Goal: Task Accomplishment & Management: Manage account settings

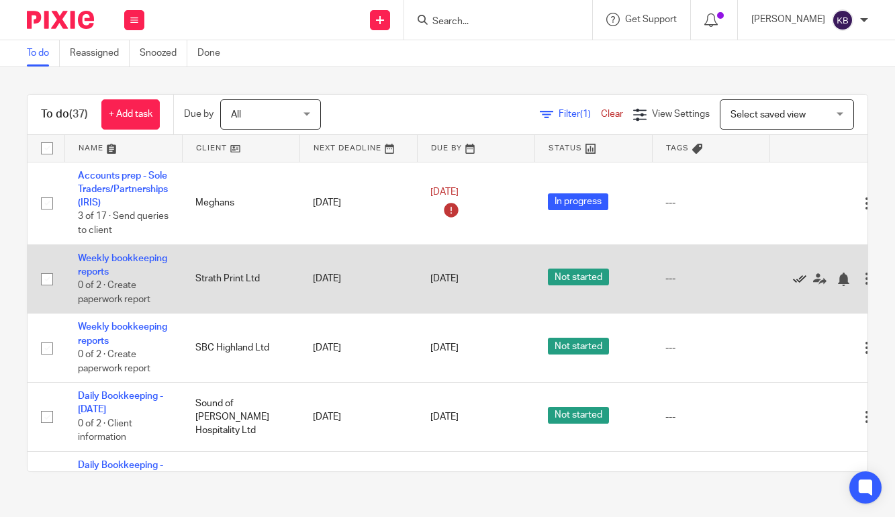
click at [798, 283] on icon at bounding box center [799, 279] width 13 height 13
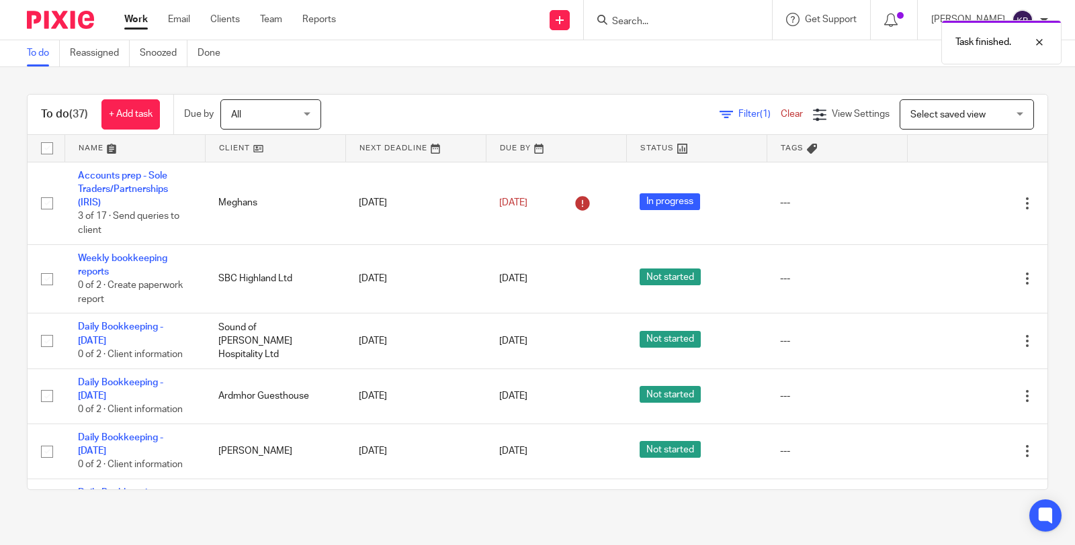
click at [243, 155] on link at bounding box center [276, 148] width 140 height 27
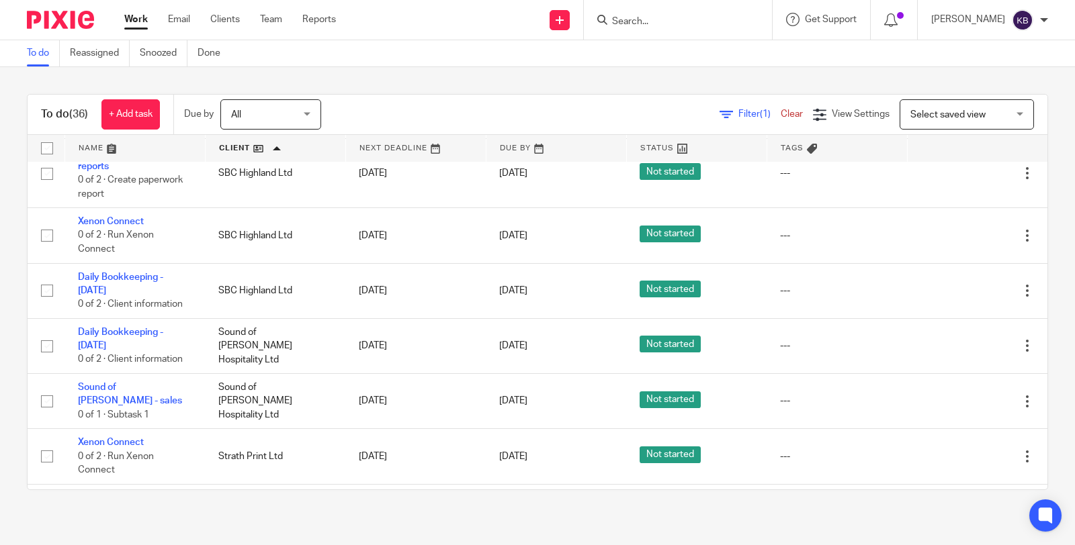
scroll to position [1827, 0]
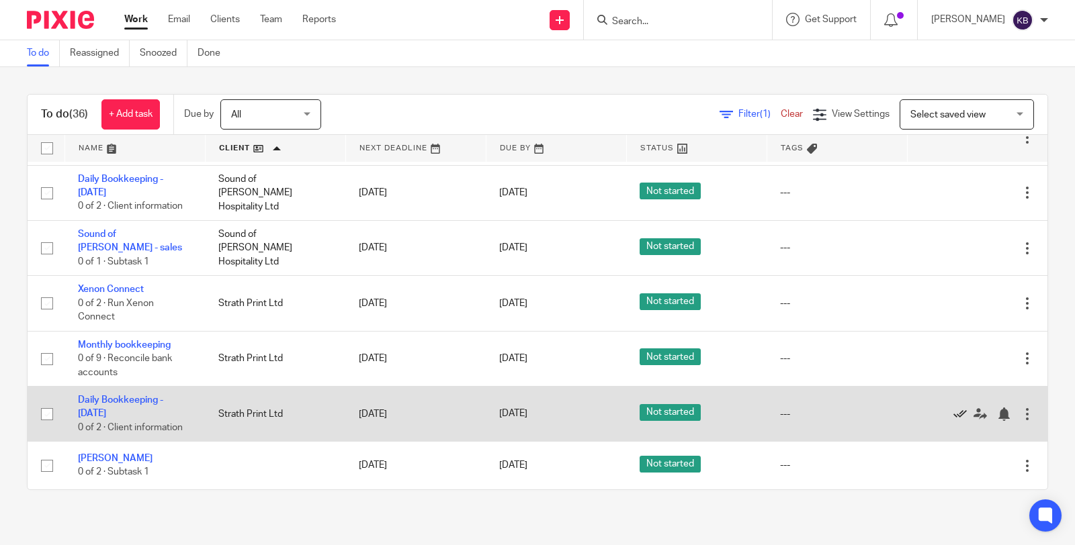
click at [953, 416] on icon at bounding box center [959, 414] width 13 height 13
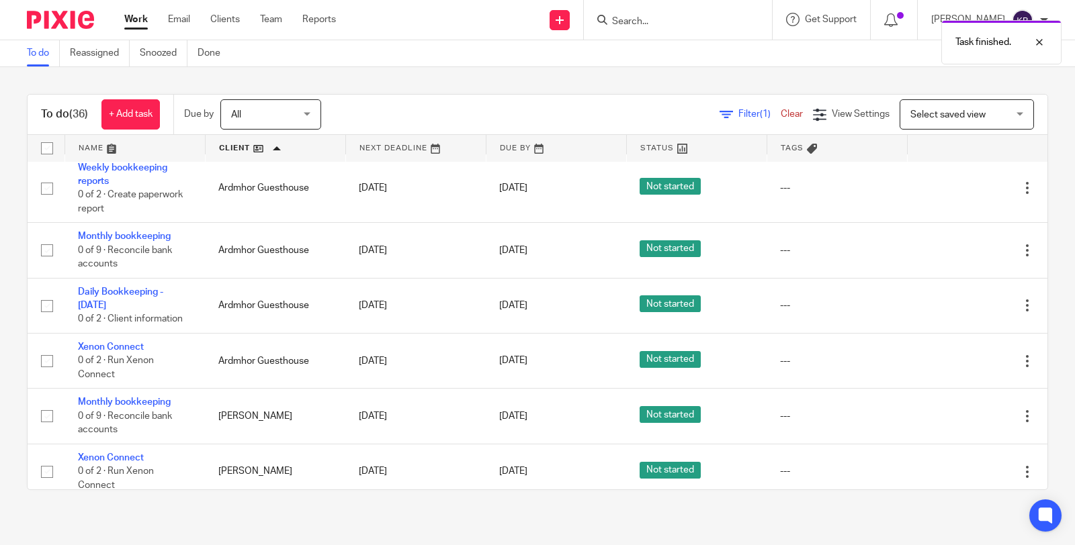
scroll to position [0, 0]
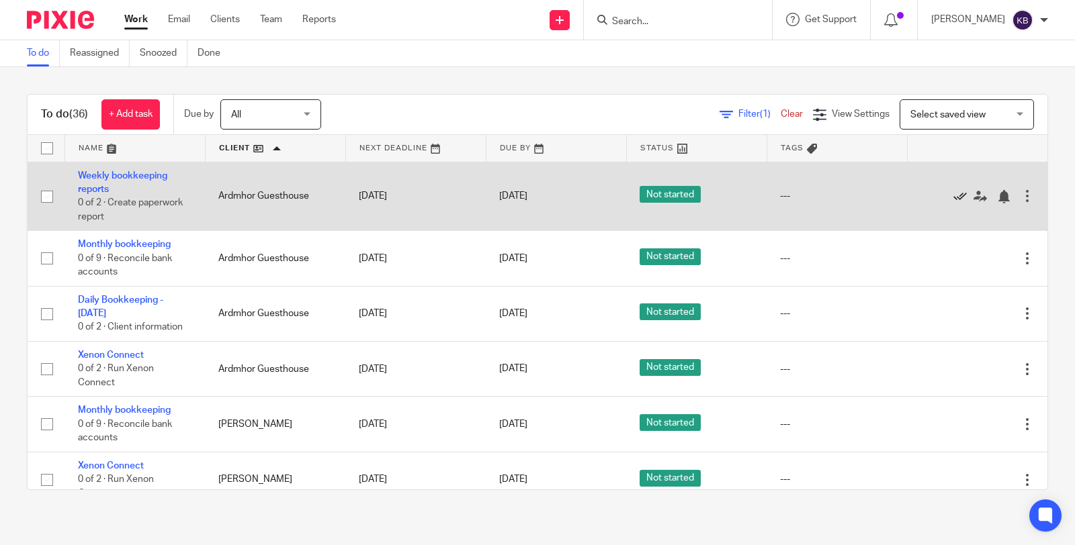
click at [953, 198] on icon at bounding box center [959, 196] width 13 height 13
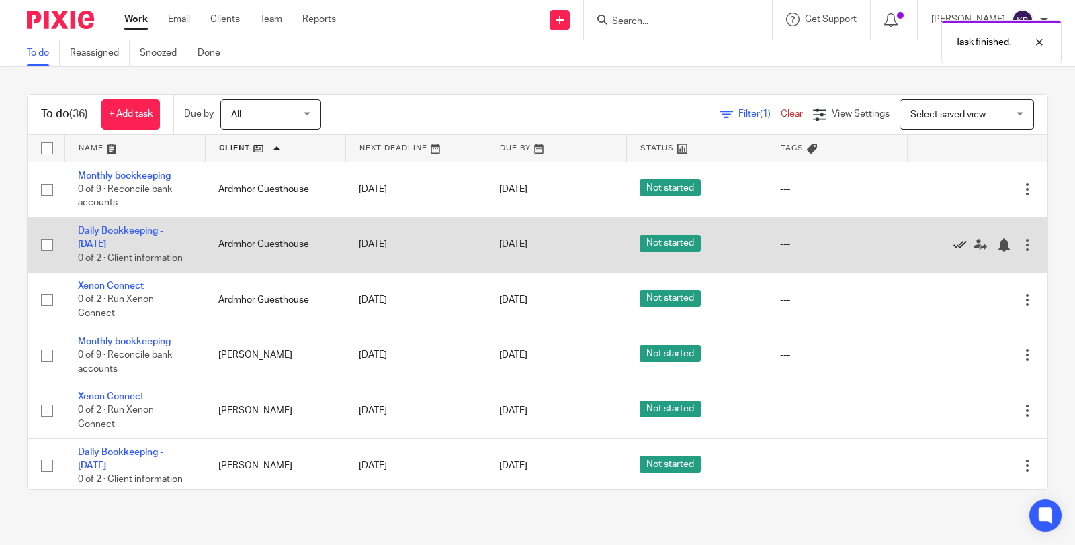
click at [953, 249] on icon at bounding box center [959, 244] width 13 height 13
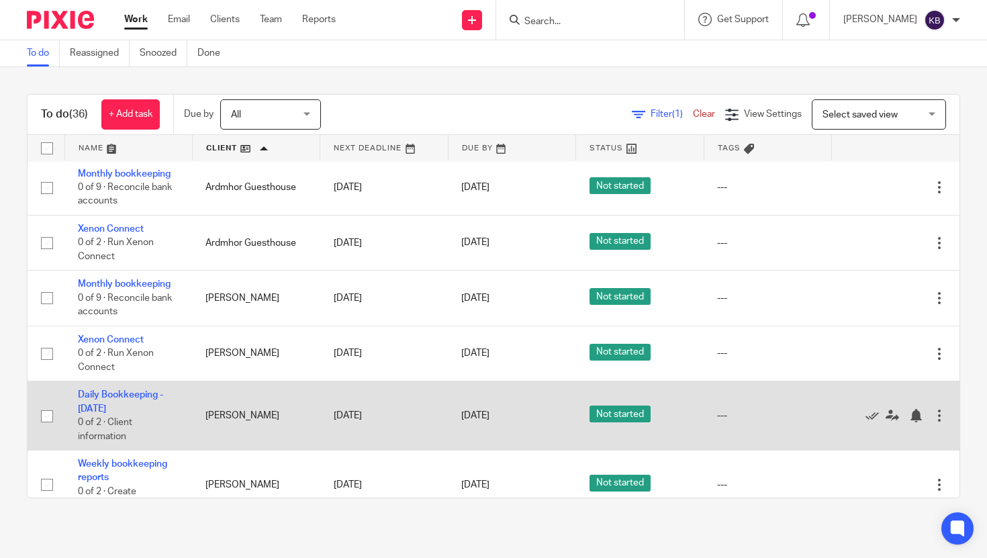
scroll to position [3, 0]
click at [866, 422] on icon at bounding box center [872, 414] width 13 height 13
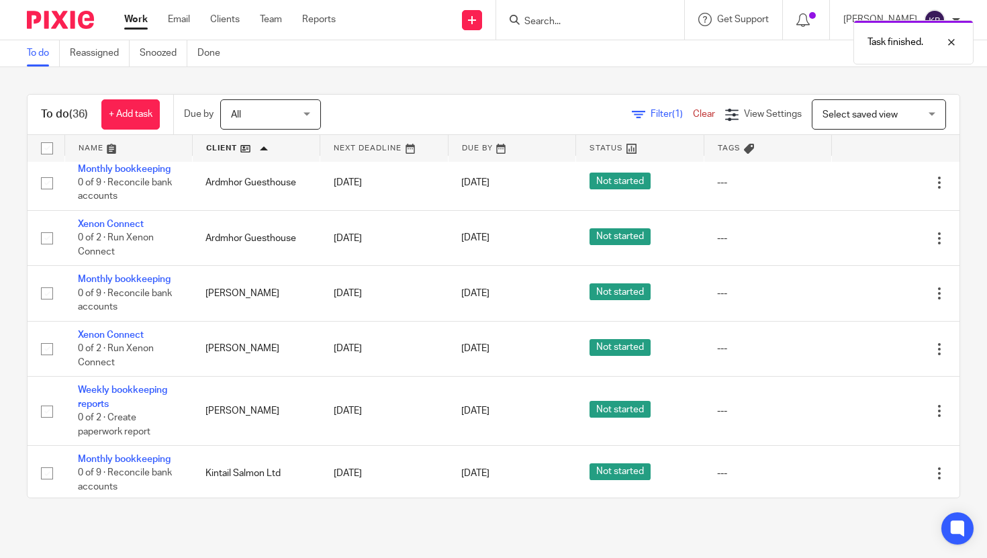
scroll to position [8, 0]
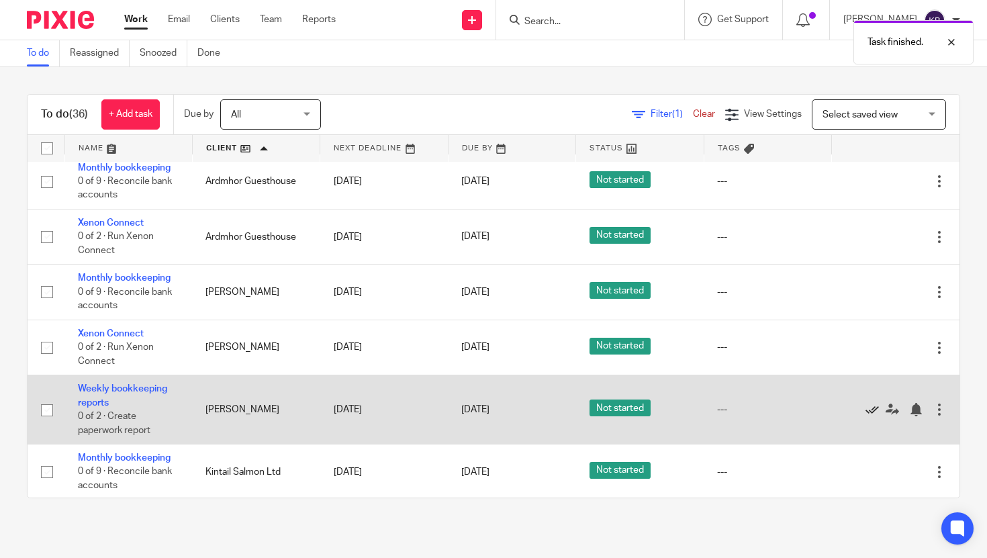
click at [866, 414] on icon at bounding box center [872, 409] width 13 height 13
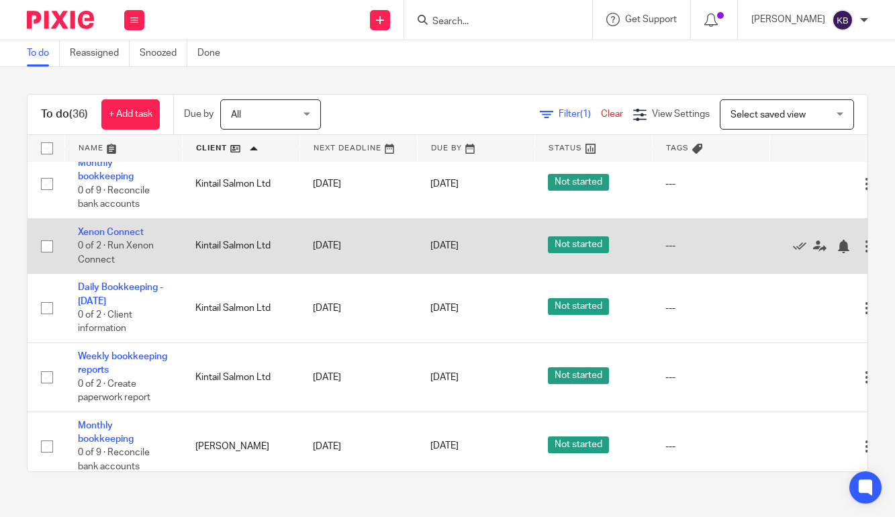
scroll to position [263, 0]
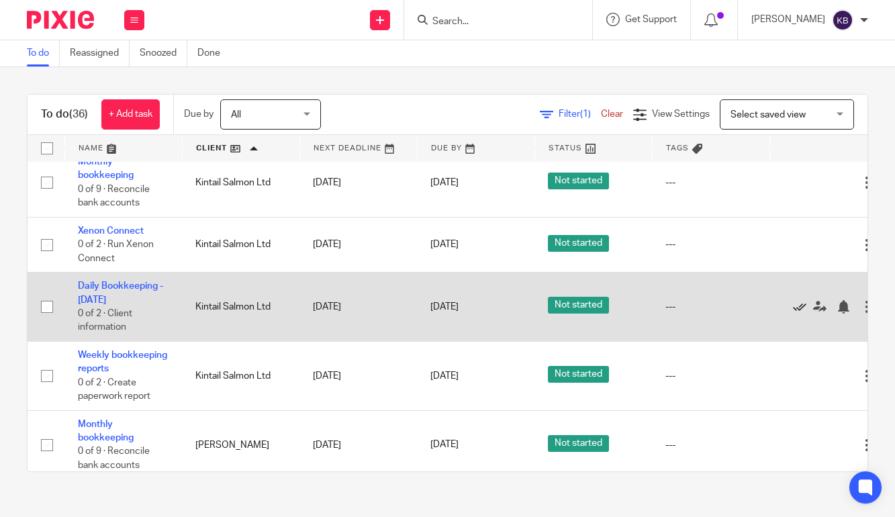
click at [797, 314] on icon at bounding box center [799, 306] width 13 height 13
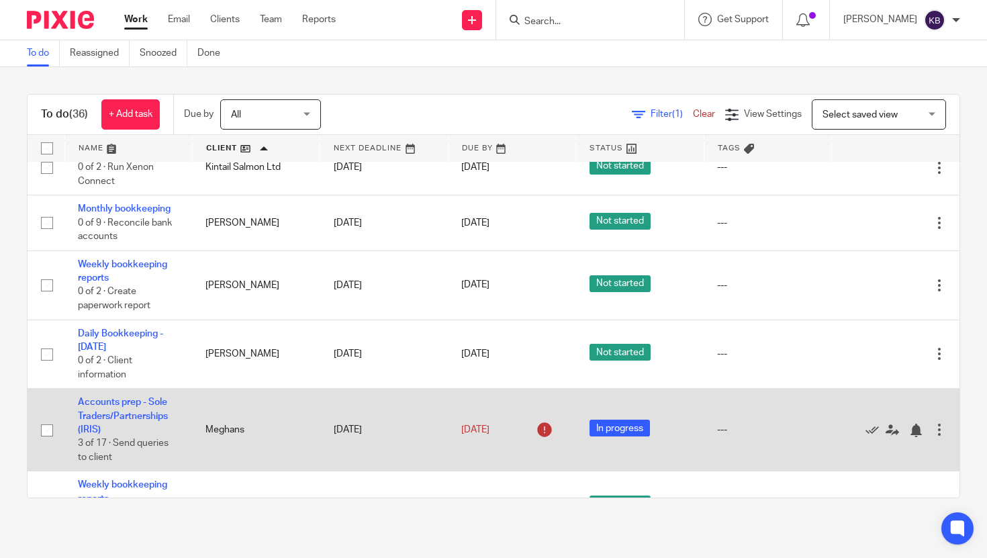
scroll to position [298, 0]
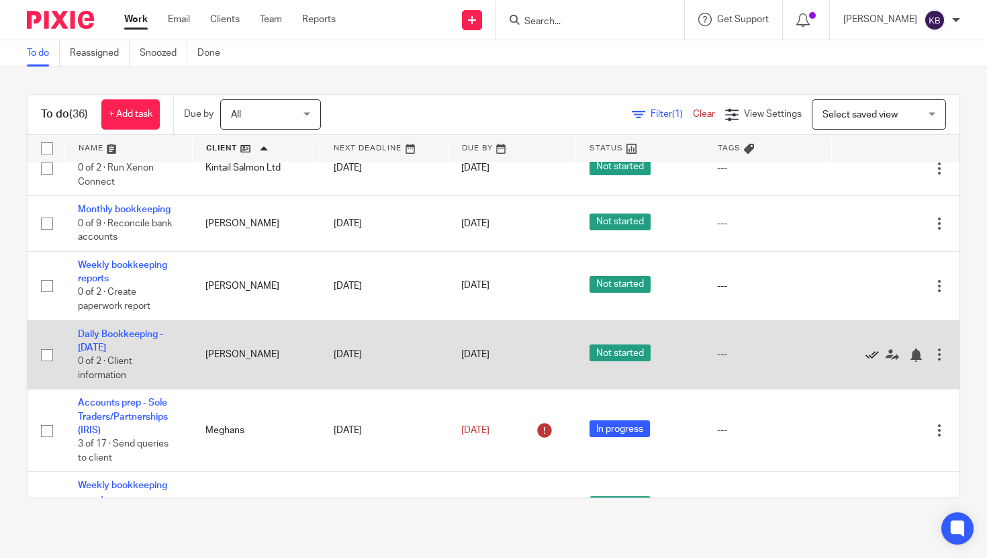
click at [866, 362] on icon at bounding box center [872, 355] width 13 height 13
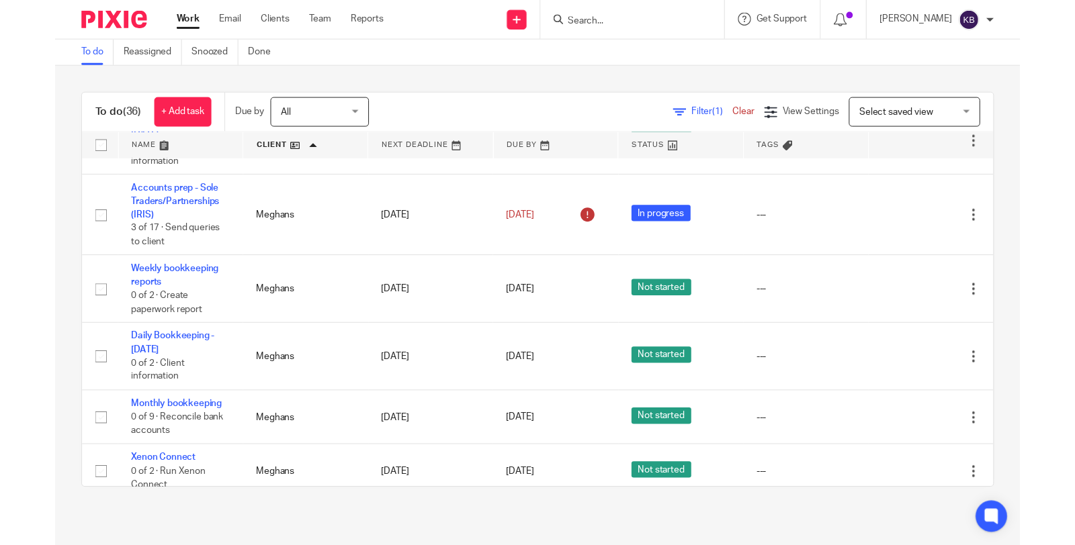
scroll to position [0, 0]
